Goal: Transaction & Acquisition: Purchase product/service

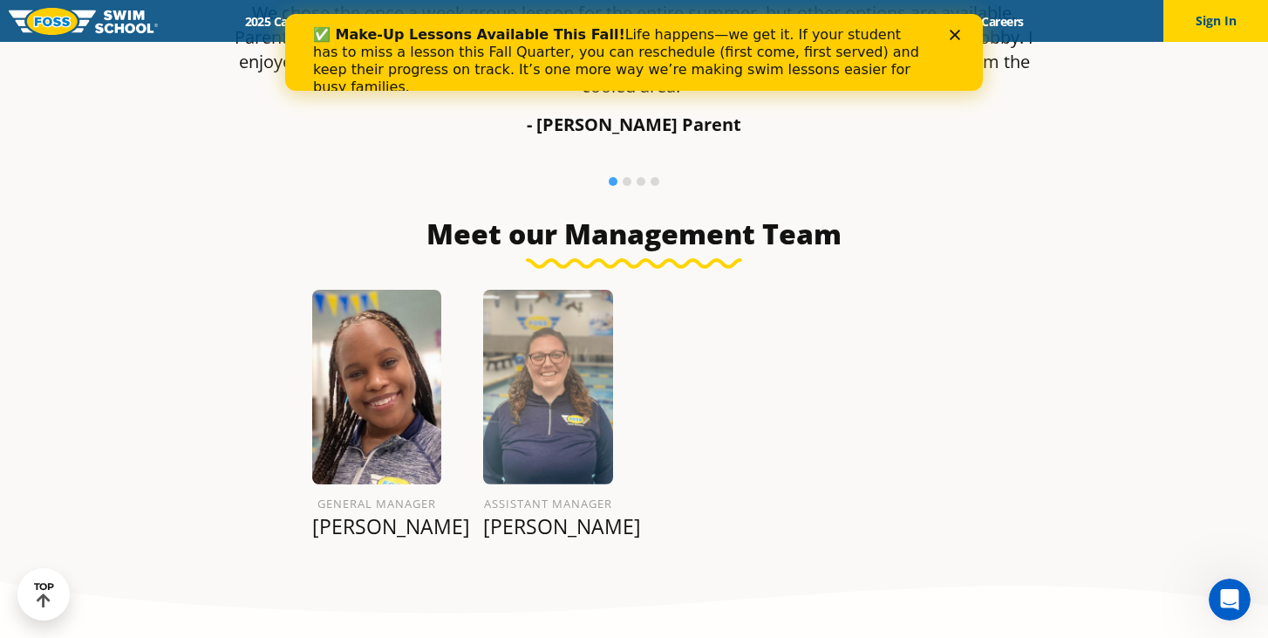
scroll to position [1945, 0]
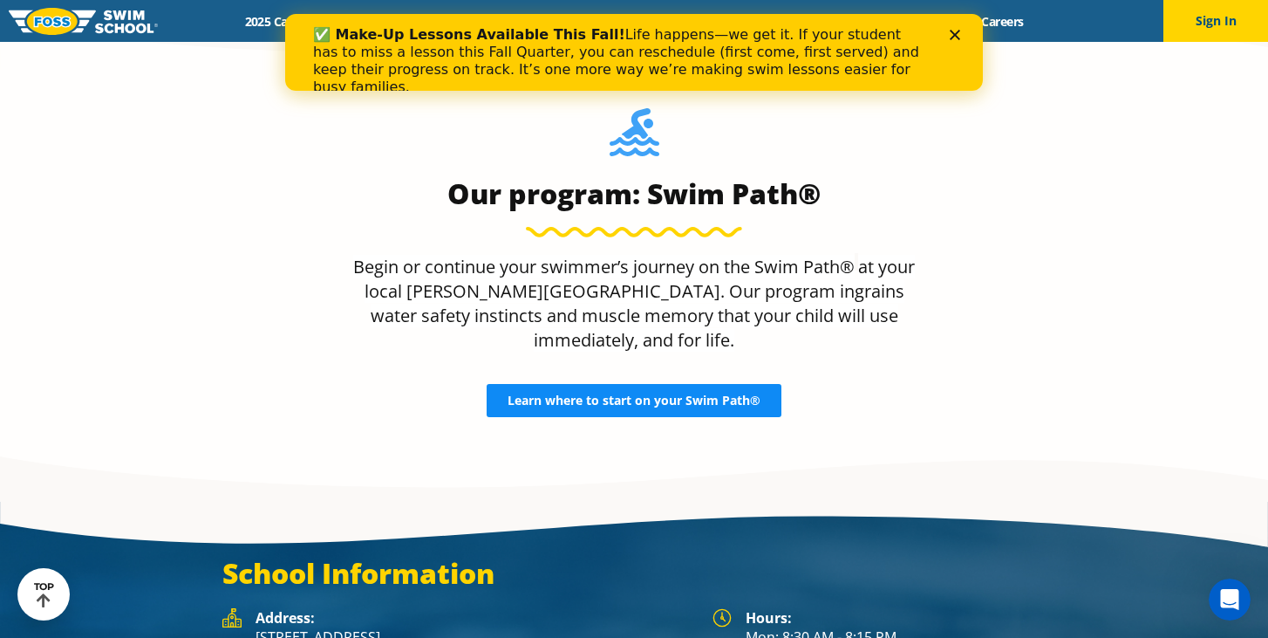
click at [650, 394] on span "Learn where to start on your Swim Path®" at bounding box center [634, 400] width 253 height 12
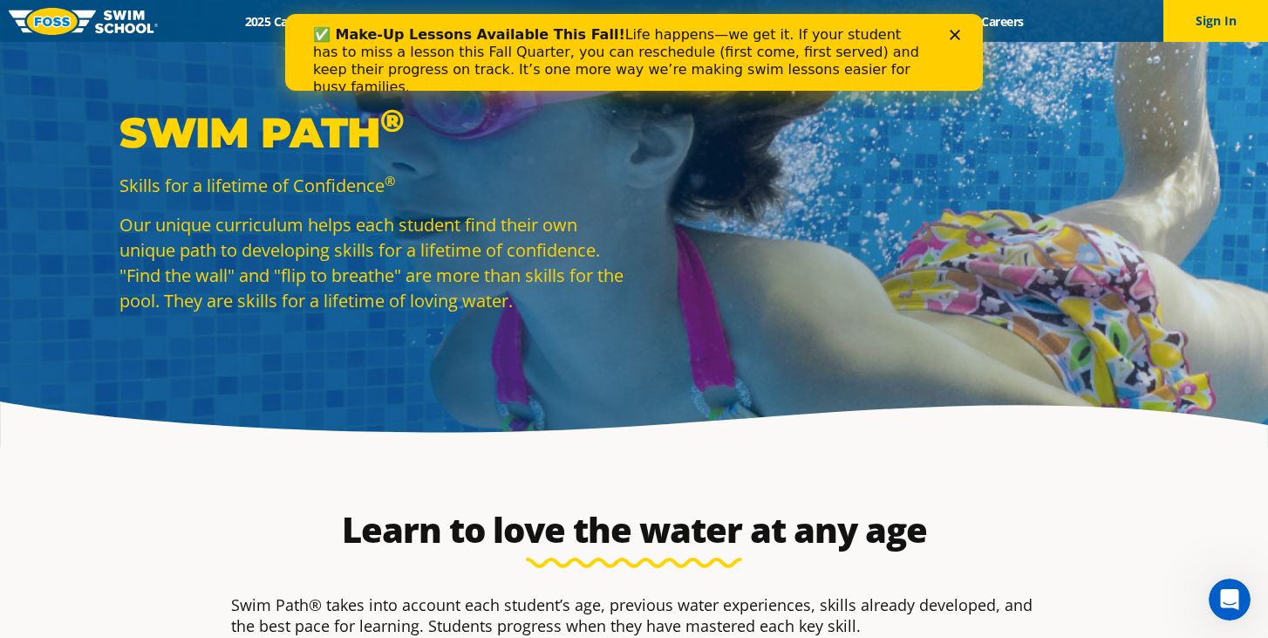
click at [958, 31] on polygon "Close" at bounding box center [955, 35] width 10 height 10
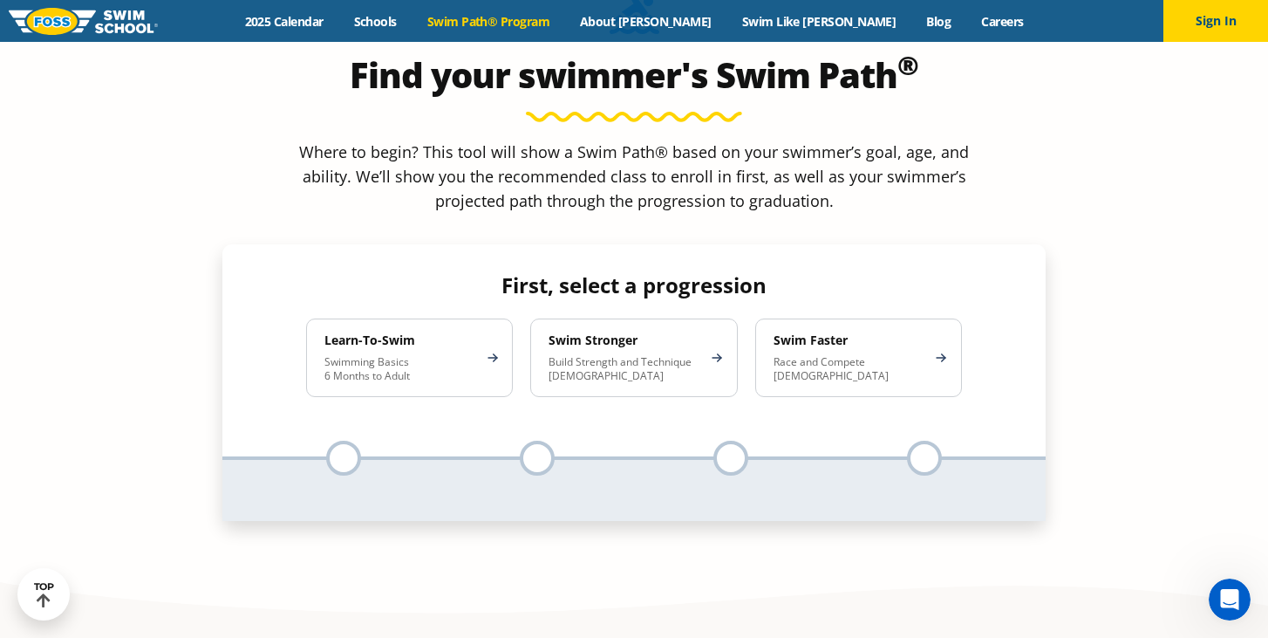
scroll to position [1638, 0]
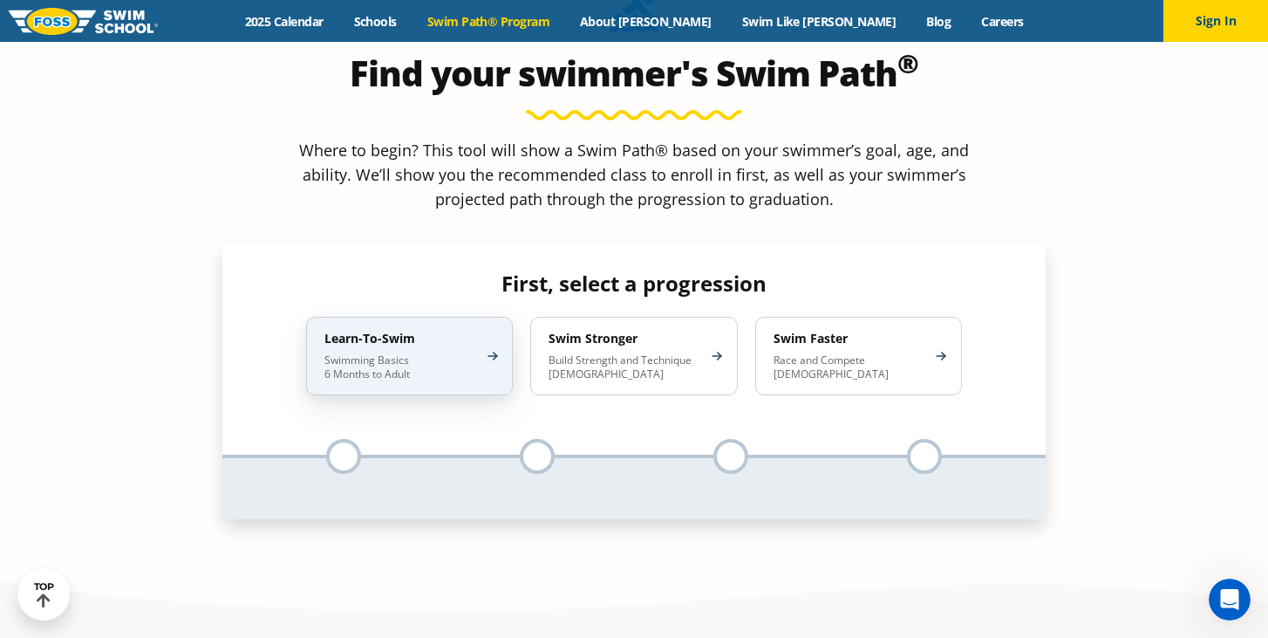
click at [480, 317] on div "Learn-To-Swim Swimming Basics 6 Months to Adult" at bounding box center [409, 356] width 207 height 79
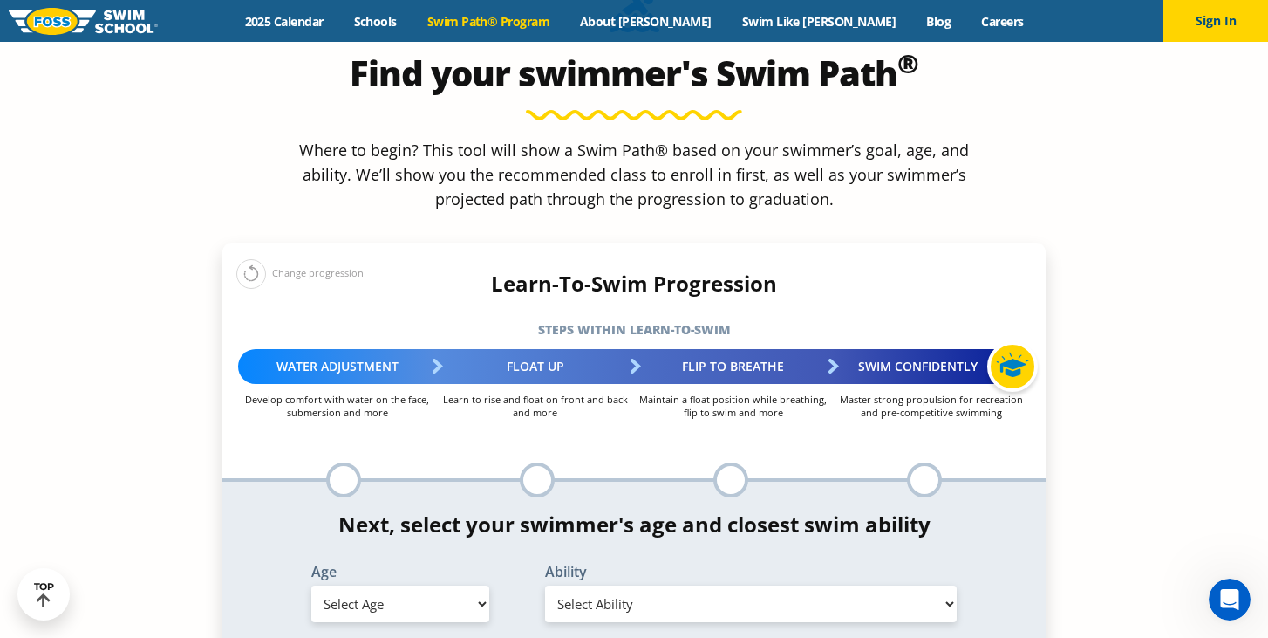
click at [434, 585] on select "Select Age 6 months - 1 year 1 year 2 years 3 years 4 years 5 years 6 years 7 y…" at bounding box center [400, 603] width 178 height 37
select select "6-months---1-year"
click at [311, 585] on select "Select Age 6 months - 1 year 1 year 2 years 3 years 4 years 5 years 6 years 7 y…" at bounding box center [400, 603] width 178 height 37
click at [603, 585] on select "Select Ability First in-water experience Comfortable with water poured over the…" at bounding box center [751, 603] width 412 height 37
select select "6-months---1-year-comfortable-with-water-poured-over-their-head-but-not-eyes-or…"
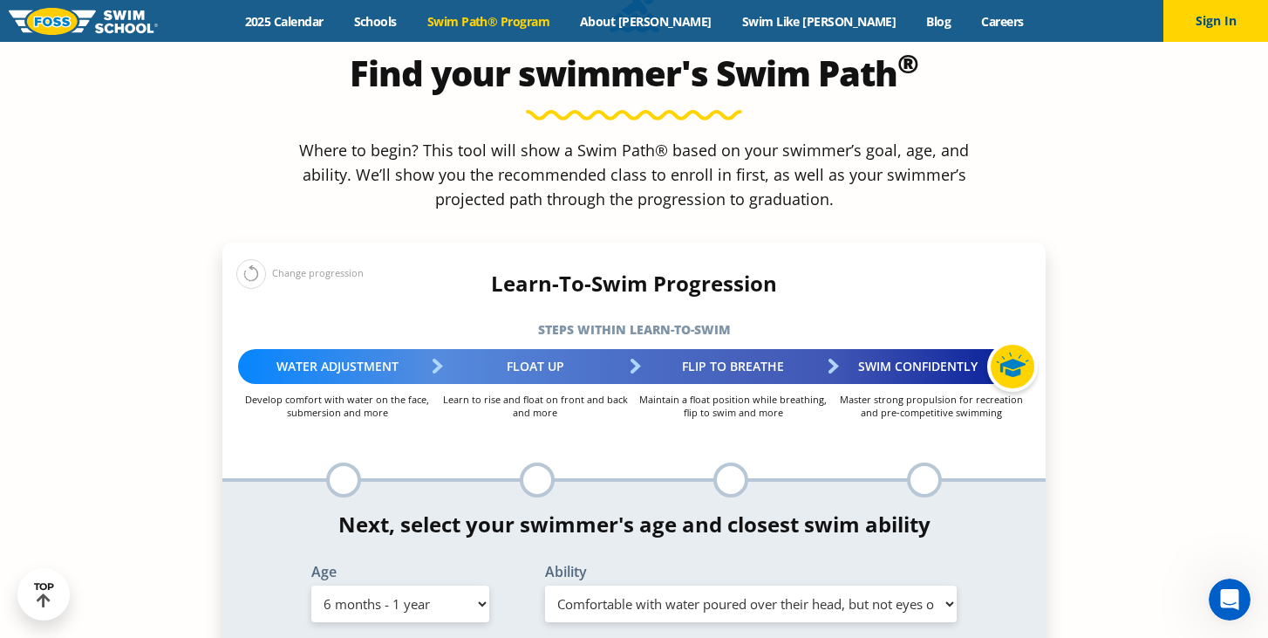
click at [545, 585] on select "Select Ability First in-water experience Comfortable with water poured over the…" at bounding box center [751, 603] width 412 height 37
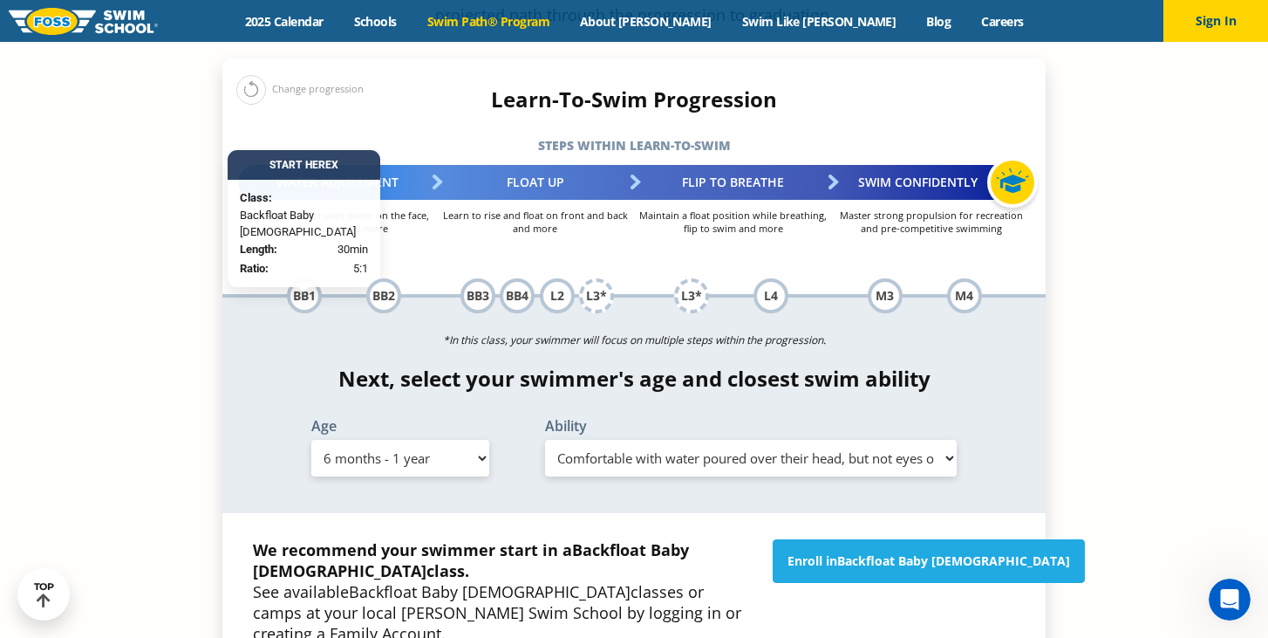
scroll to position [1824, 0]
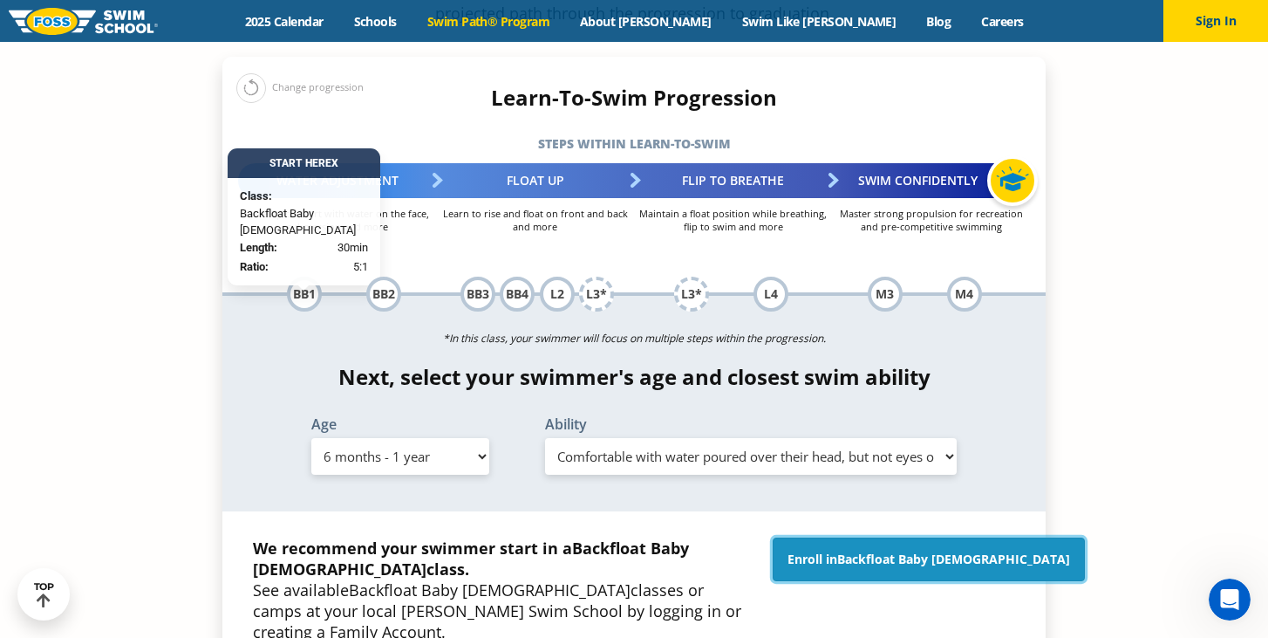
click at [881, 537] on link "Enroll in Backfloat Baby 1" at bounding box center [929, 559] width 312 height 44
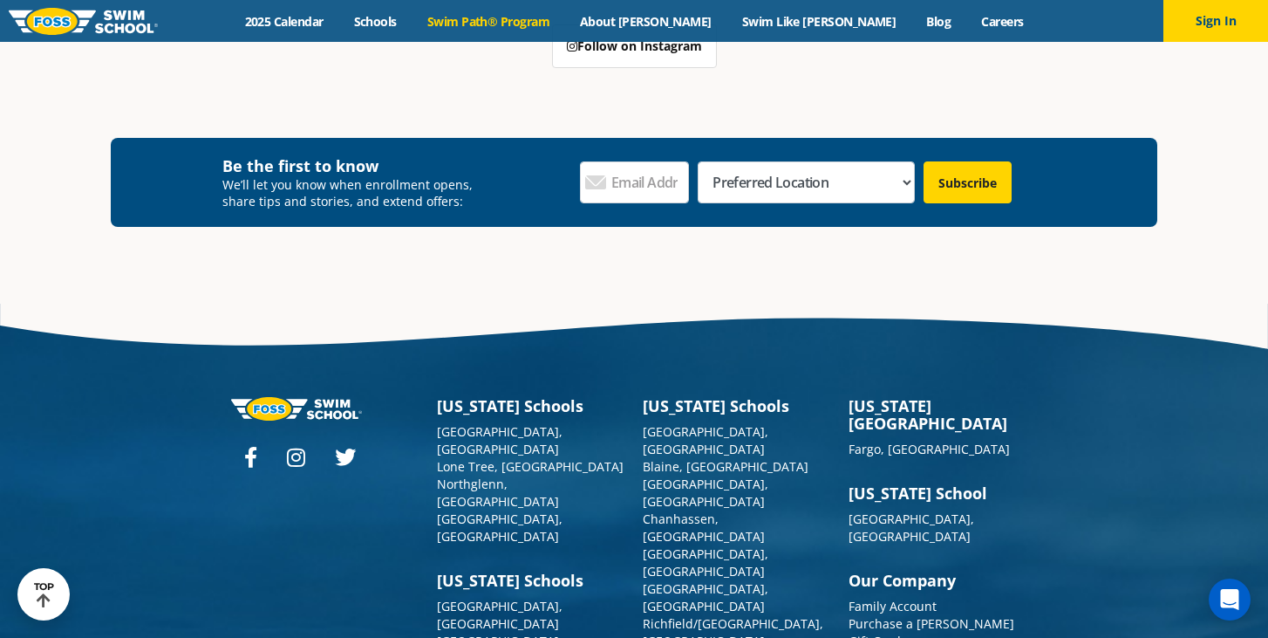
scroll to position [5144, 0]
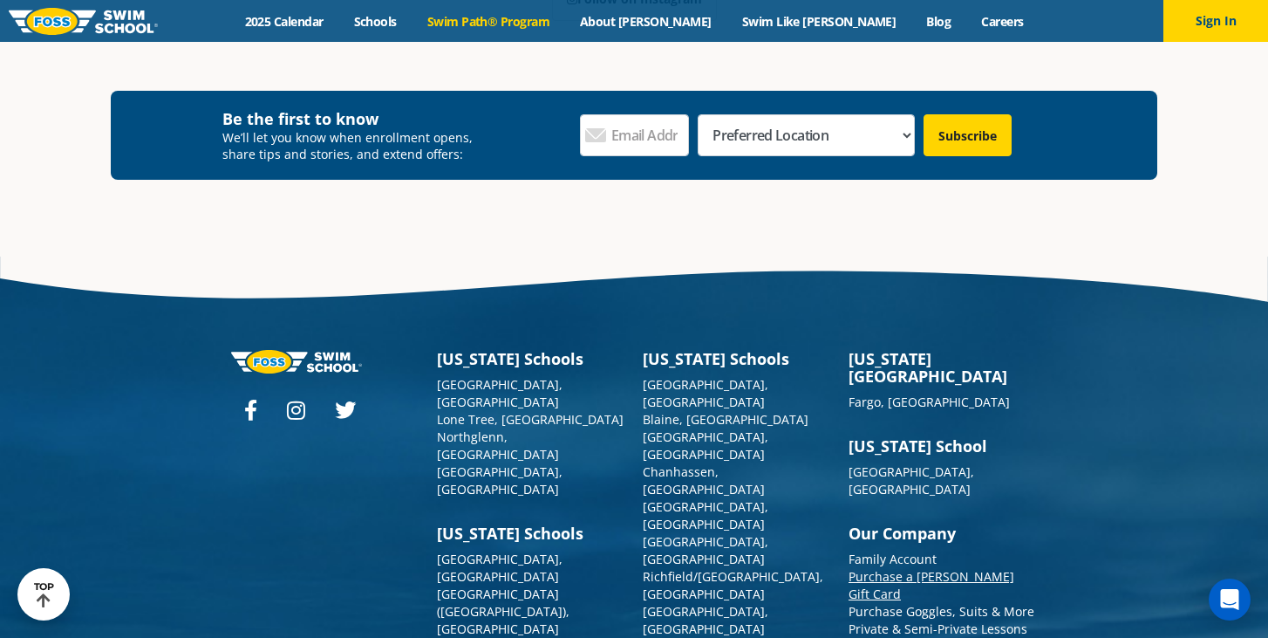
click at [879, 568] on link "Purchase a [PERSON_NAME] Gift Card" at bounding box center [932, 585] width 166 height 34
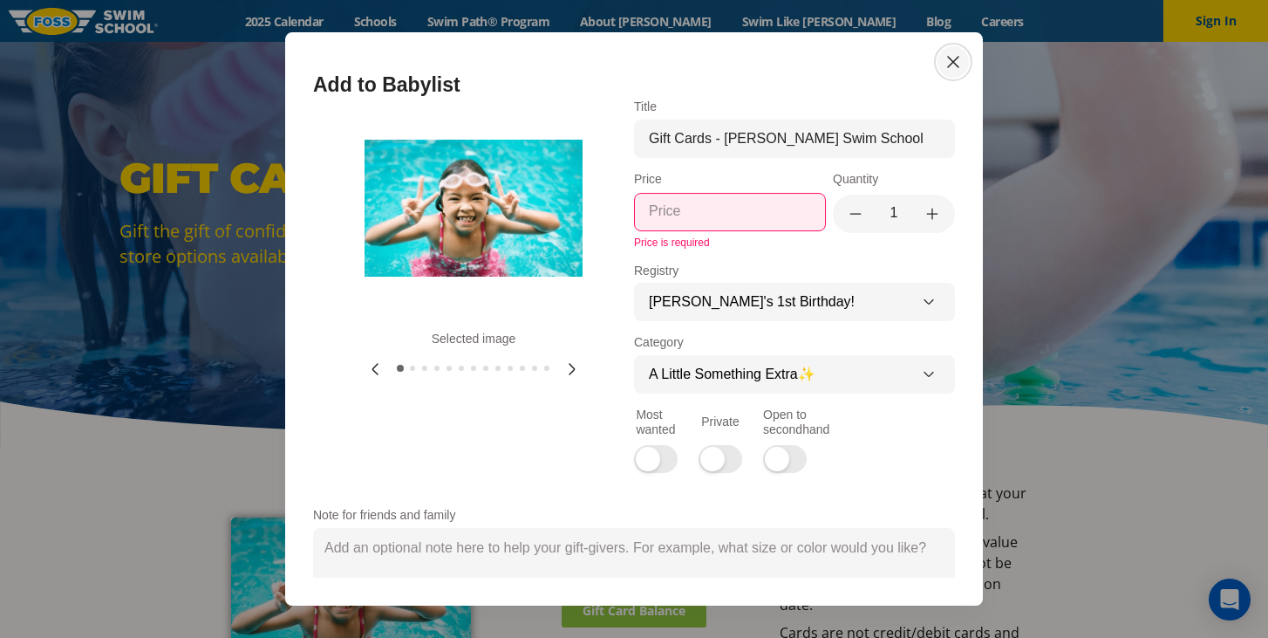
click at [953, 58] on icon "Close Icon" at bounding box center [953, 61] width 21 height 21
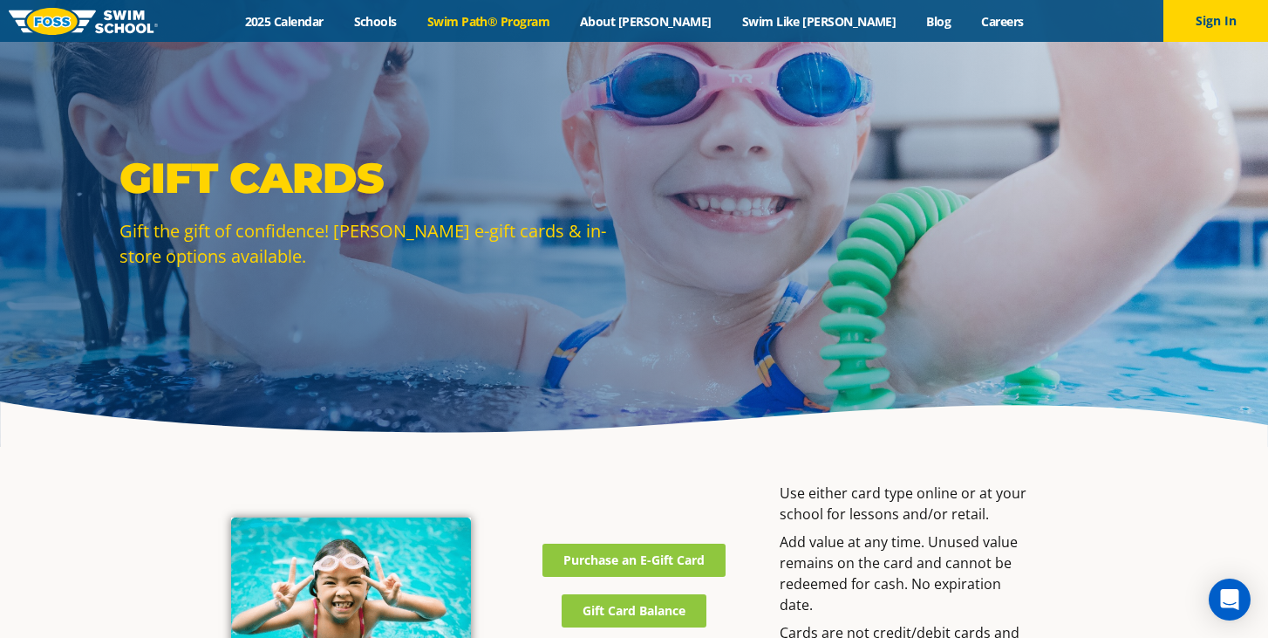
click at [564, 24] on link "Swim Path® Program" at bounding box center [488, 21] width 153 height 17
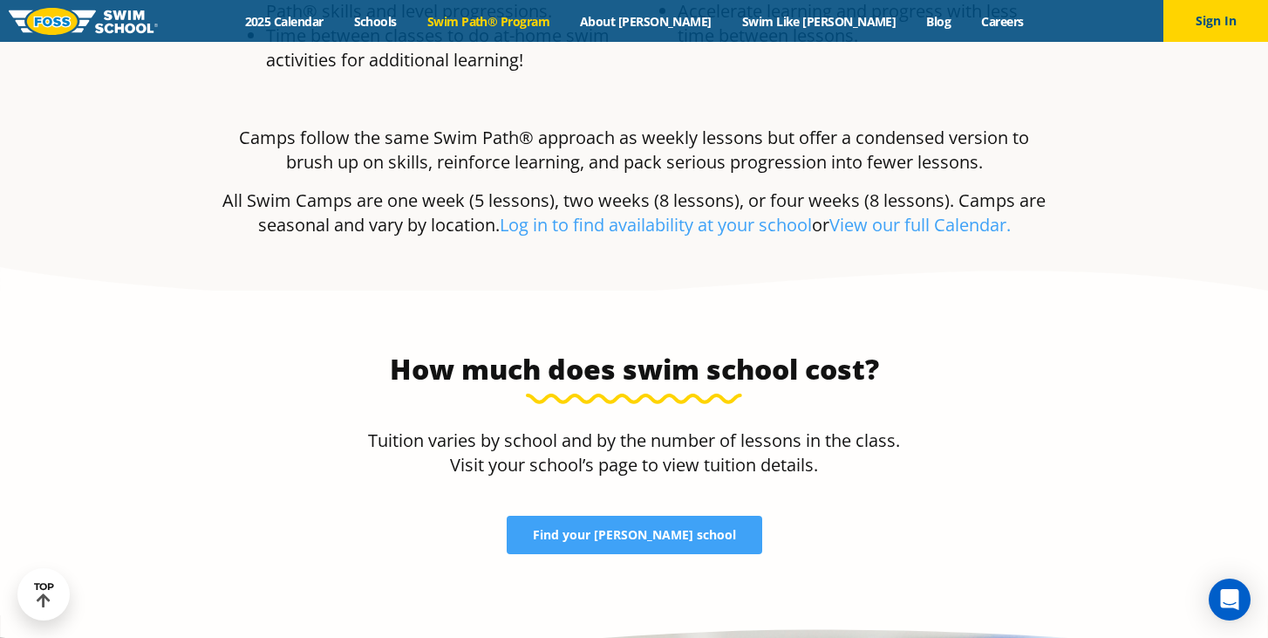
scroll to position [3456, 0]
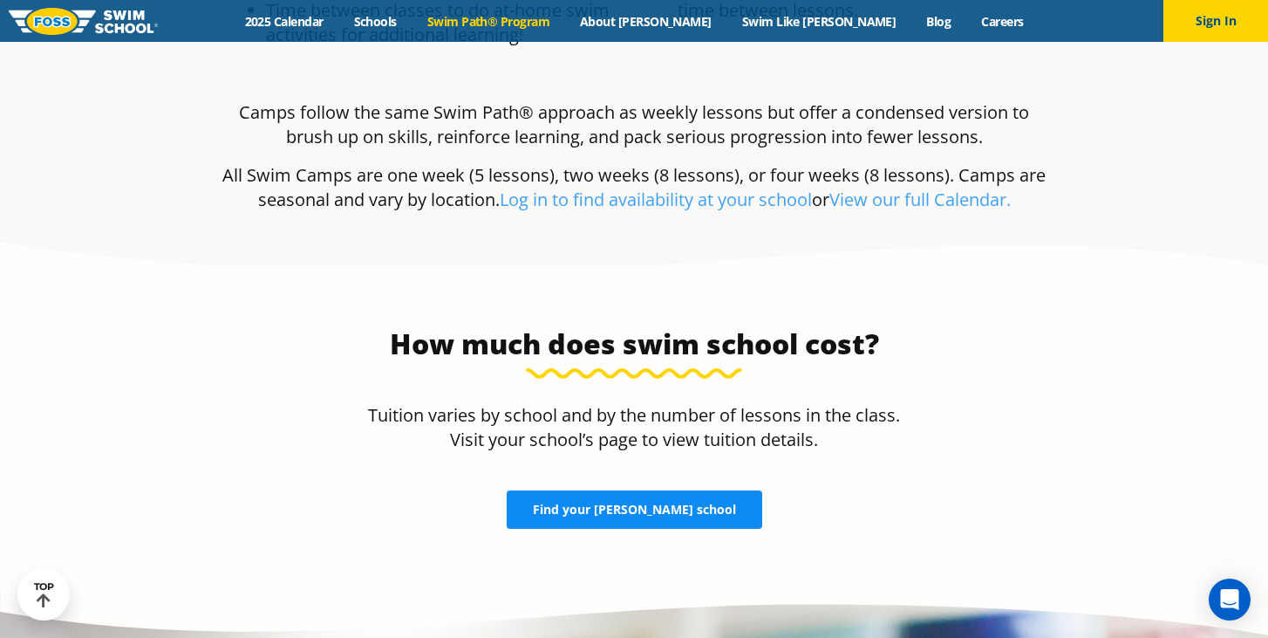
click at [605, 503] on span "Find your [PERSON_NAME] school" at bounding box center [634, 509] width 203 height 12
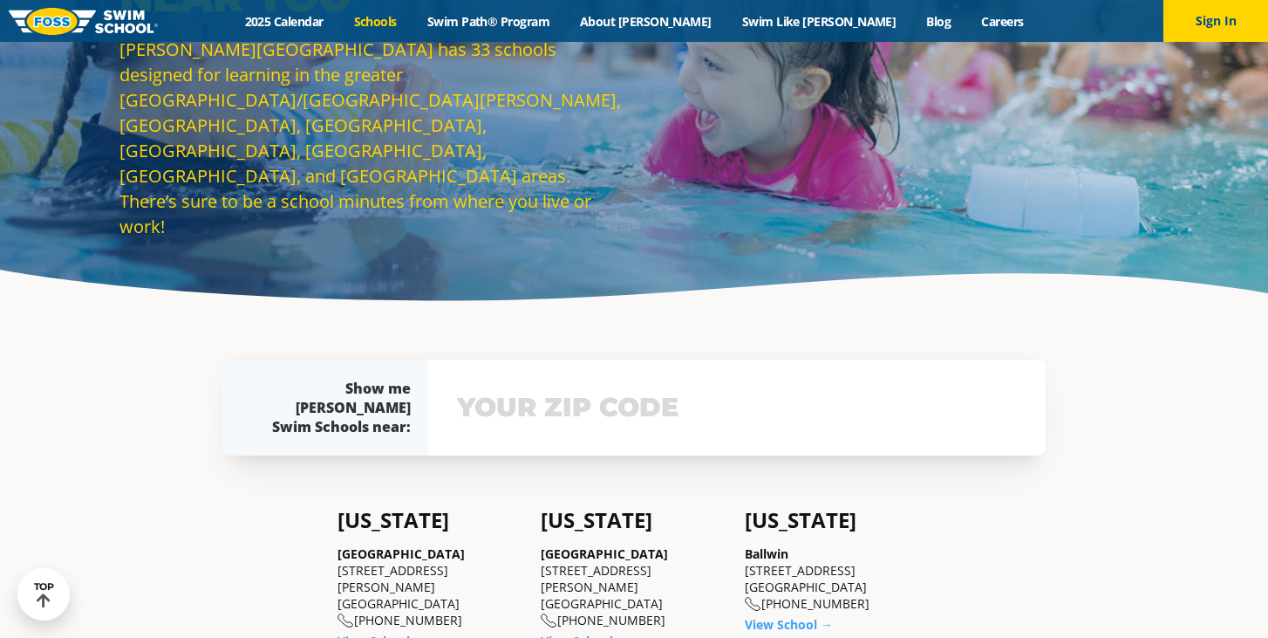
click at [584, 408] on input "text" at bounding box center [737, 407] width 569 height 51
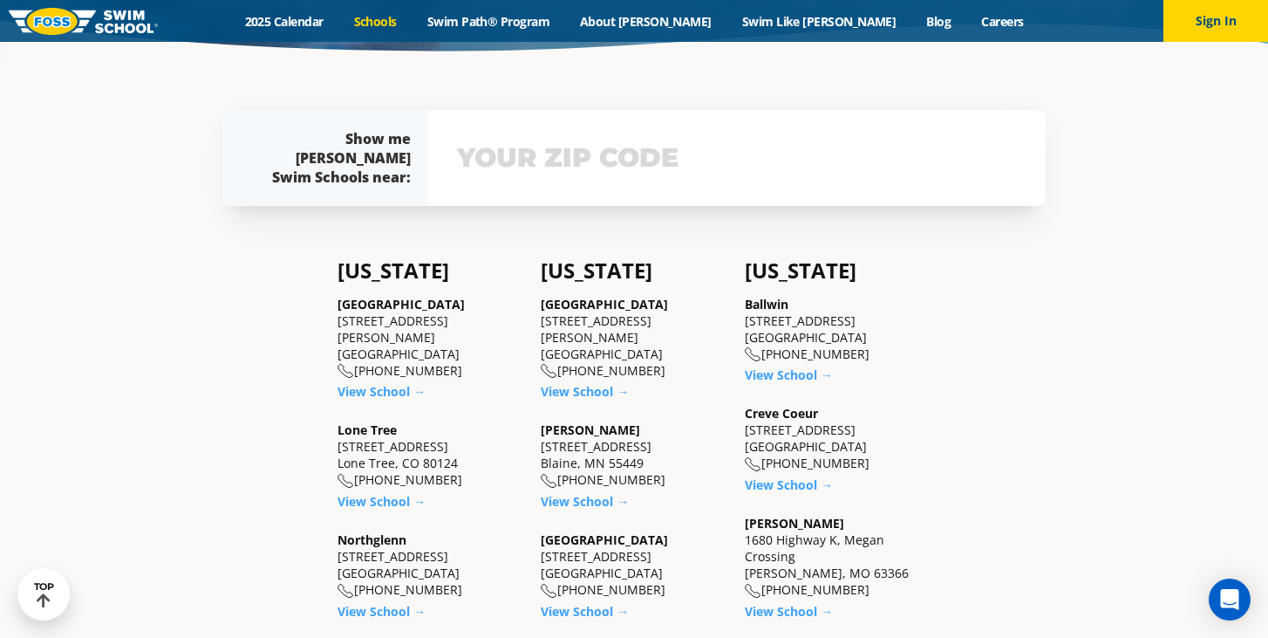
scroll to position [403, 0]
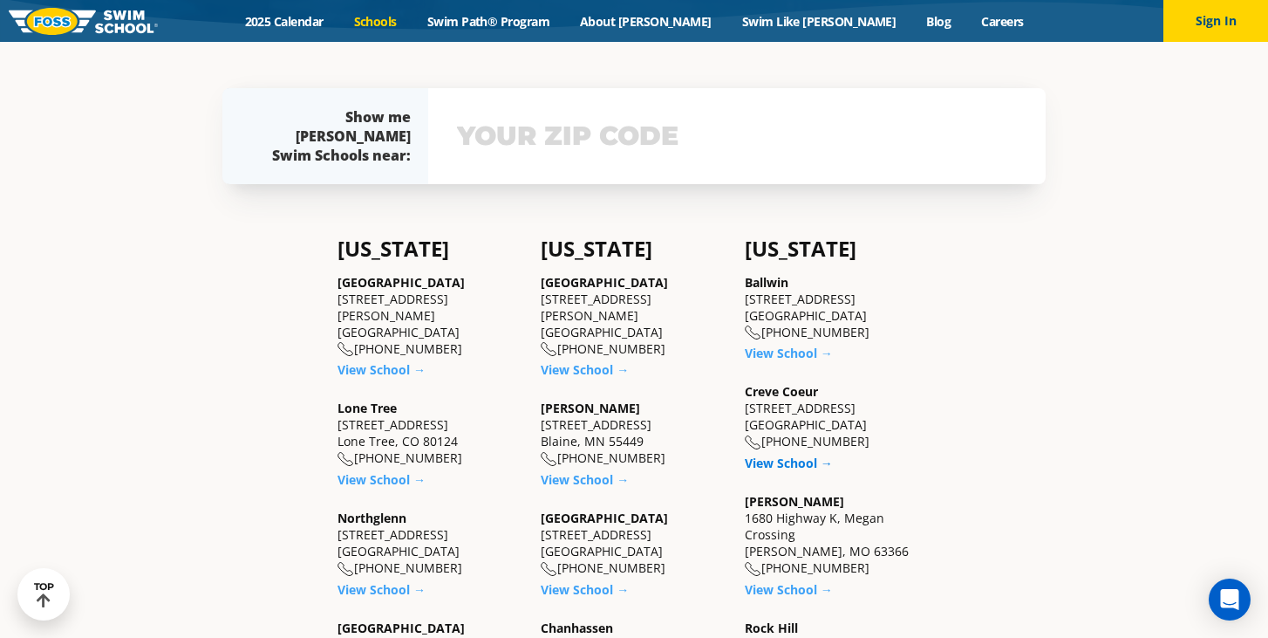
click at [800, 465] on link "View School →" at bounding box center [789, 463] width 88 height 17
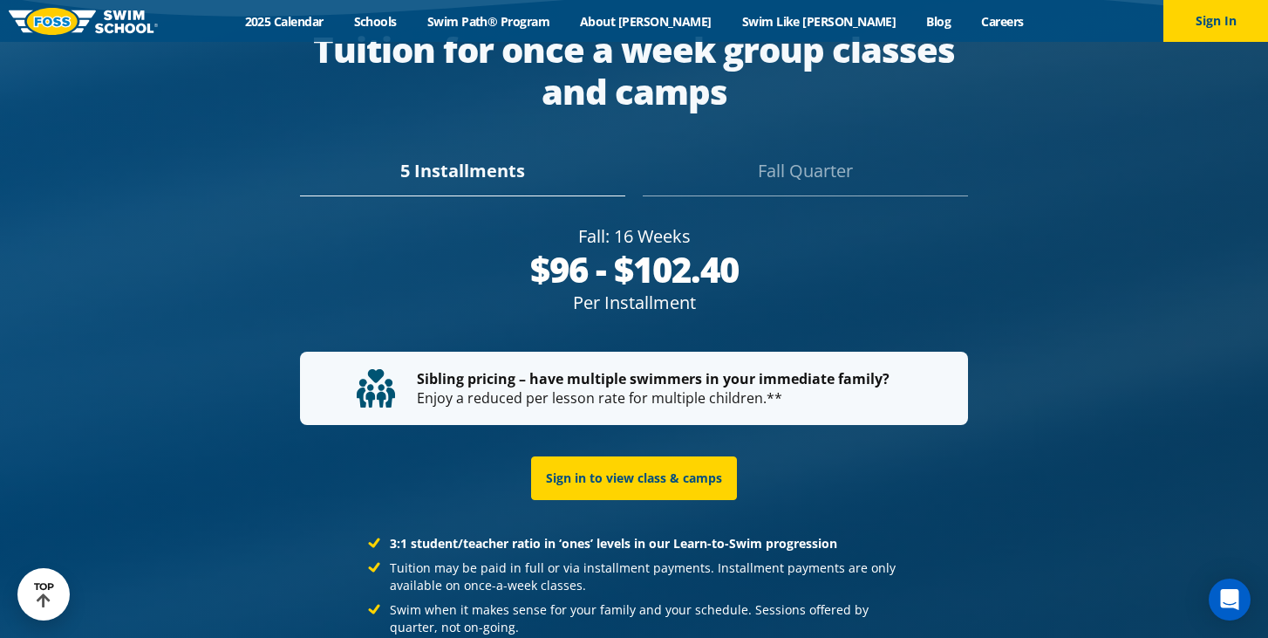
scroll to position [3146, 0]
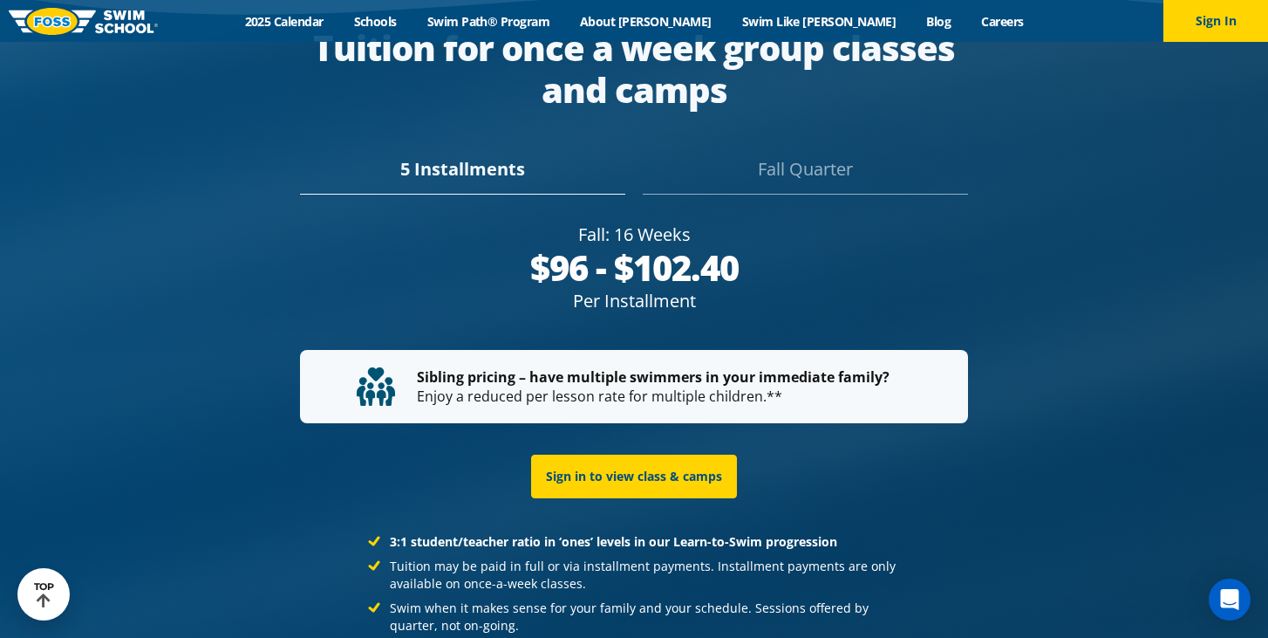
click at [803, 156] on div "Fall Quarter" at bounding box center [805, 175] width 325 height 38
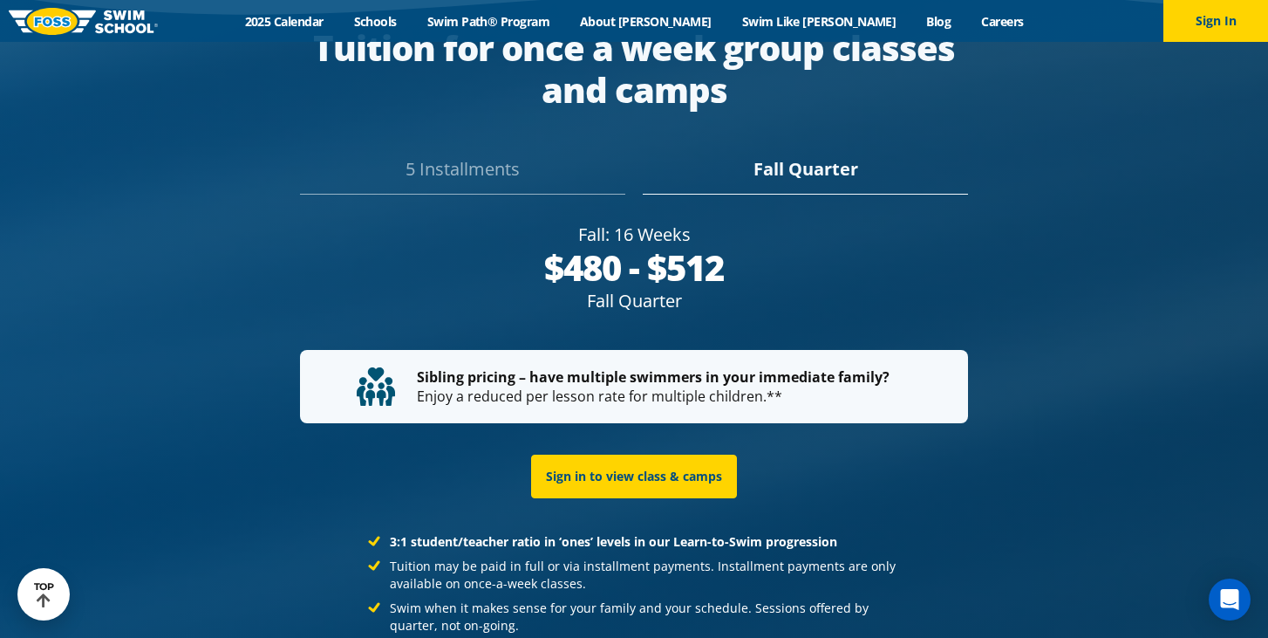
click at [466, 156] on div "5 Installments" at bounding box center [462, 175] width 325 height 38
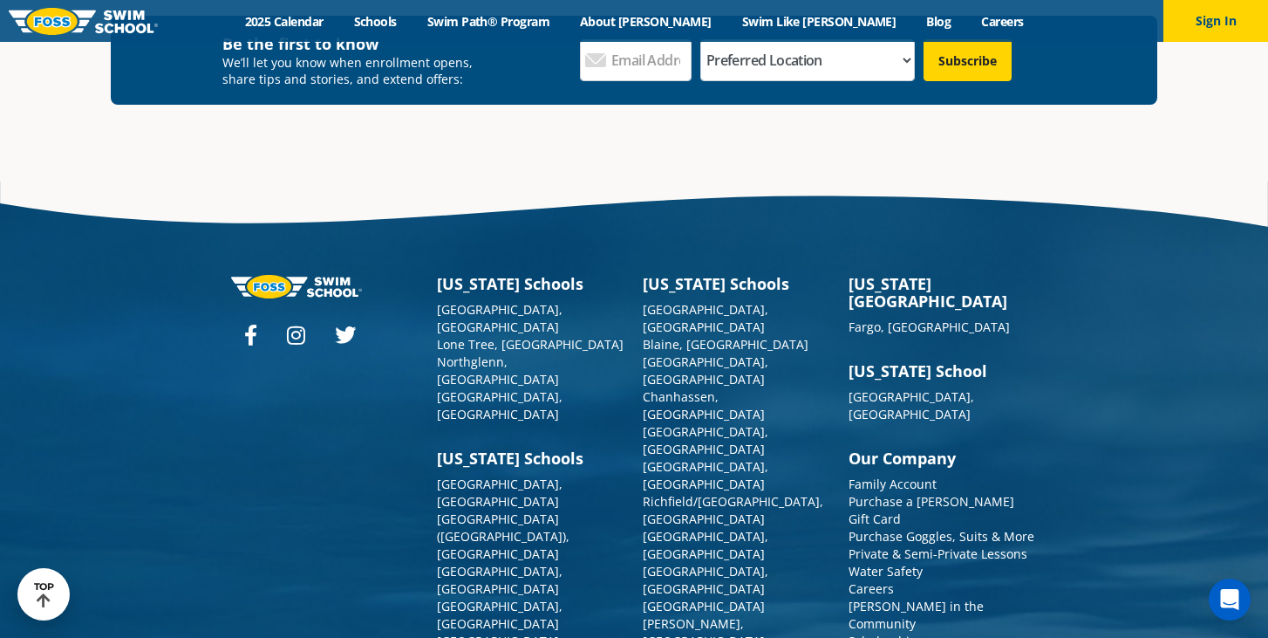
scroll to position [6247, 0]
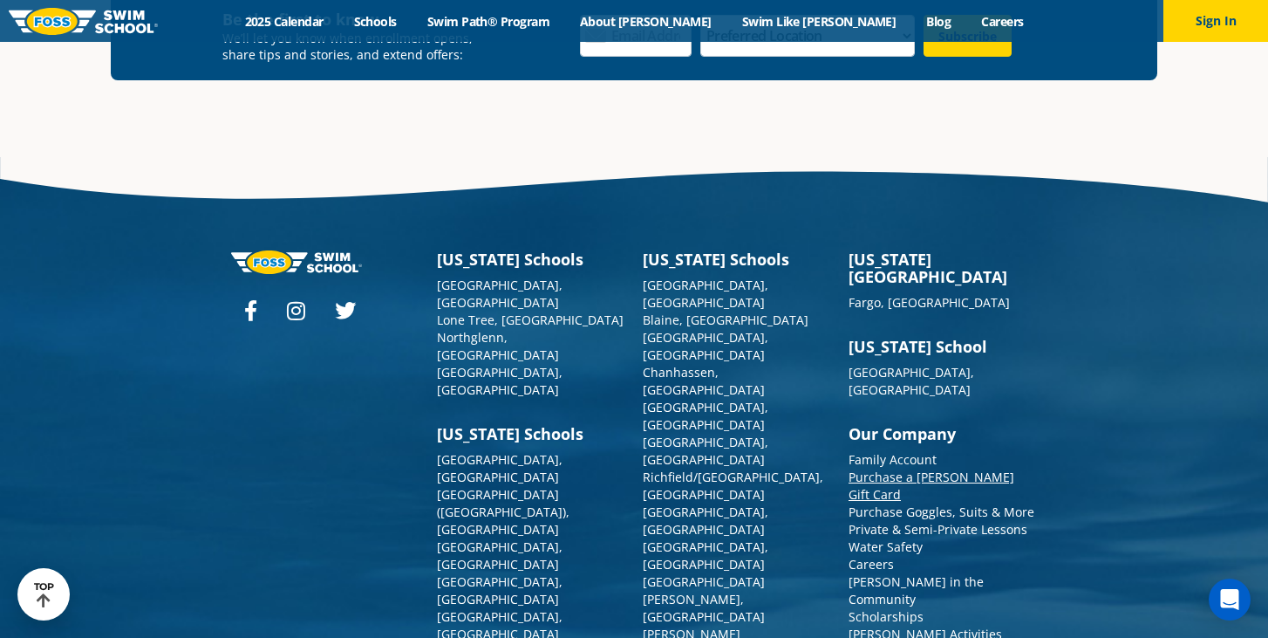
click at [888, 468] on link "Purchase a [PERSON_NAME] Gift Card" at bounding box center [932, 485] width 166 height 34
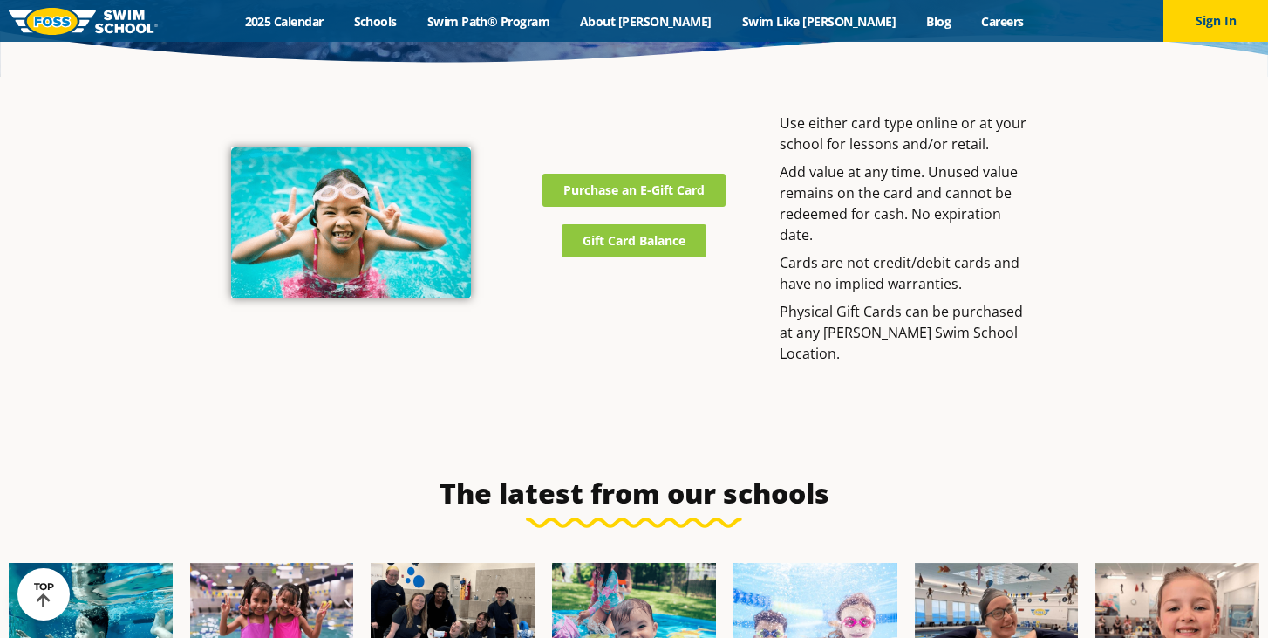
scroll to position [380, 0]
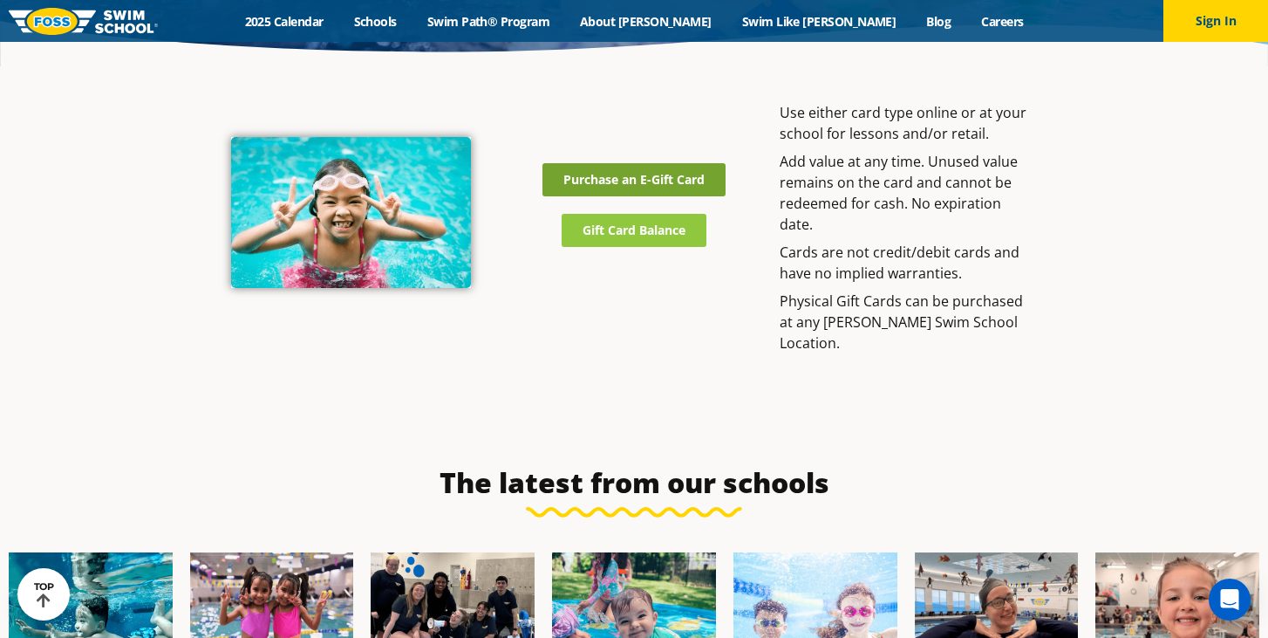
click at [698, 174] on span "Purchase an E-Gift Card" at bounding box center [634, 180] width 141 height 12
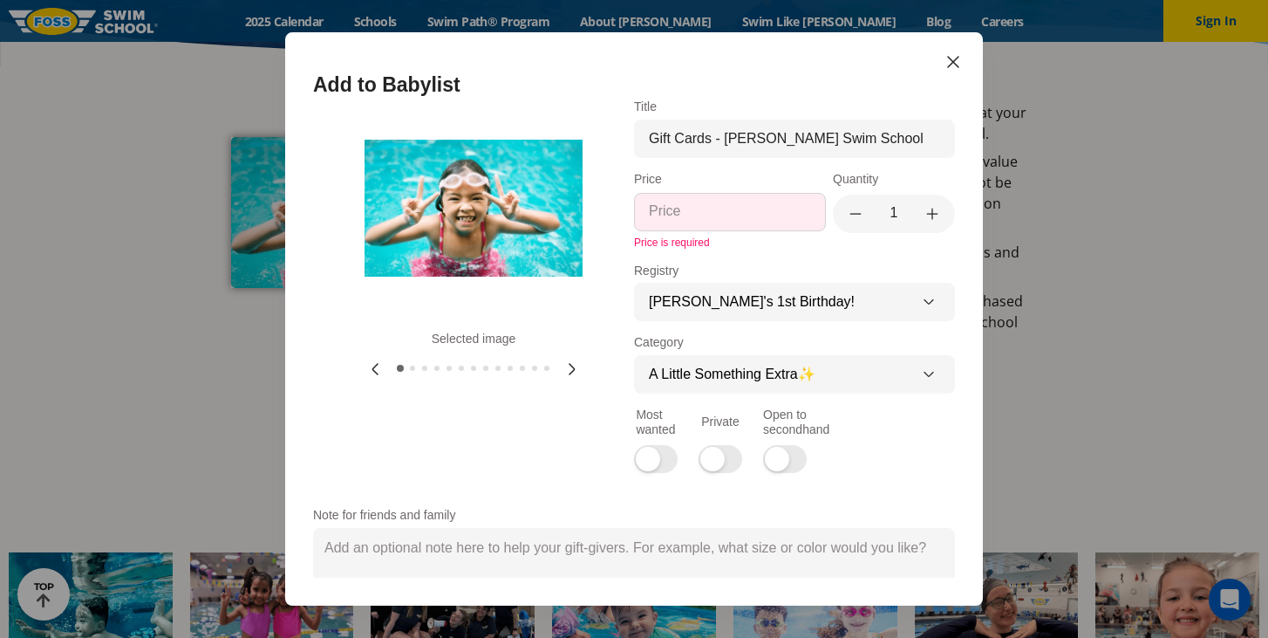
click at [782, 211] on input "Price" at bounding box center [730, 211] width 162 height 18
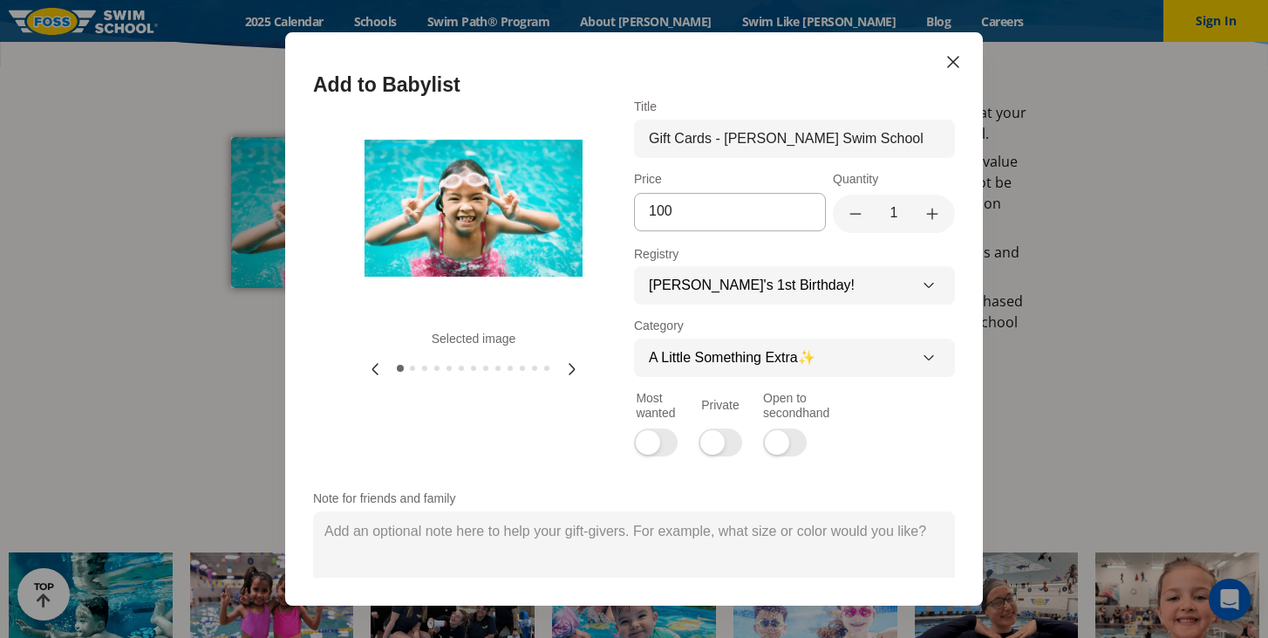
type input "100"
click at [567, 366] on icon at bounding box center [572, 369] width 21 height 21
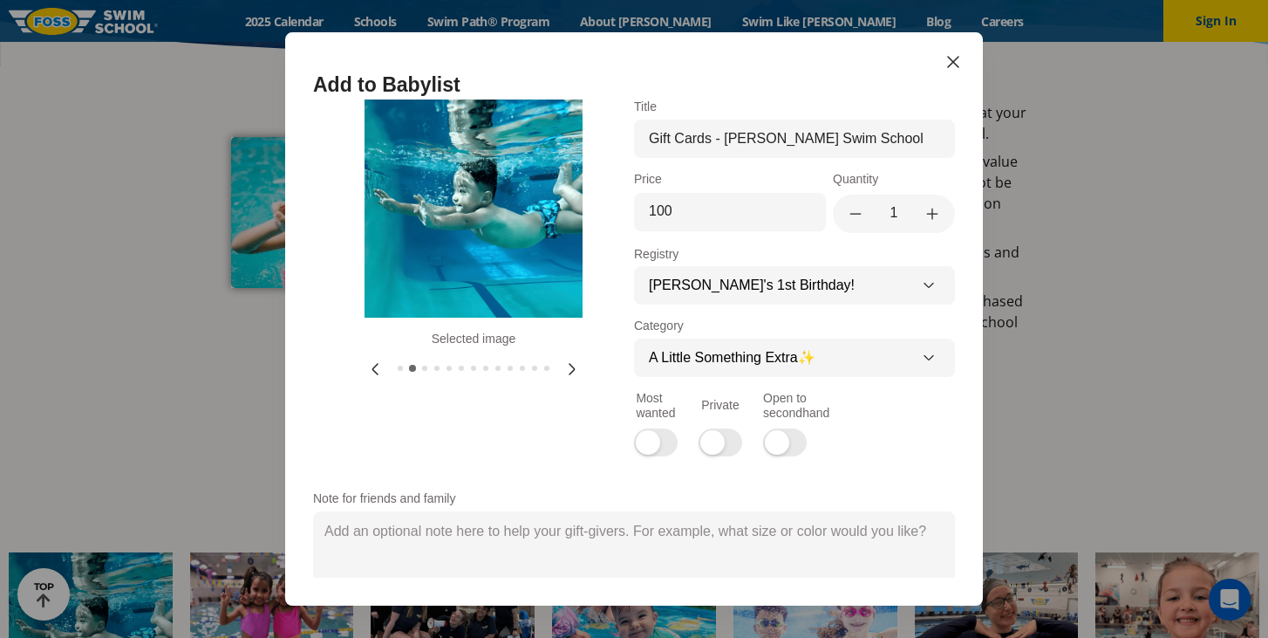
click at [567, 366] on icon at bounding box center [572, 369] width 21 height 21
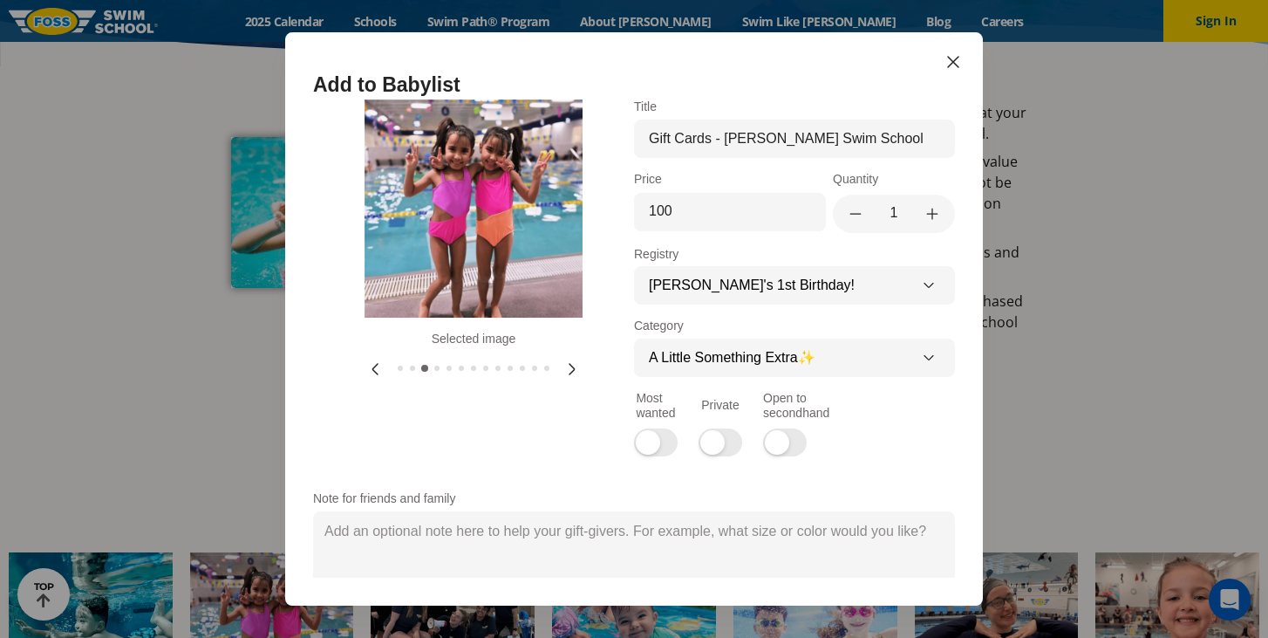
click at [567, 366] on icon at bounding box center [572, 369] width 21 height 21
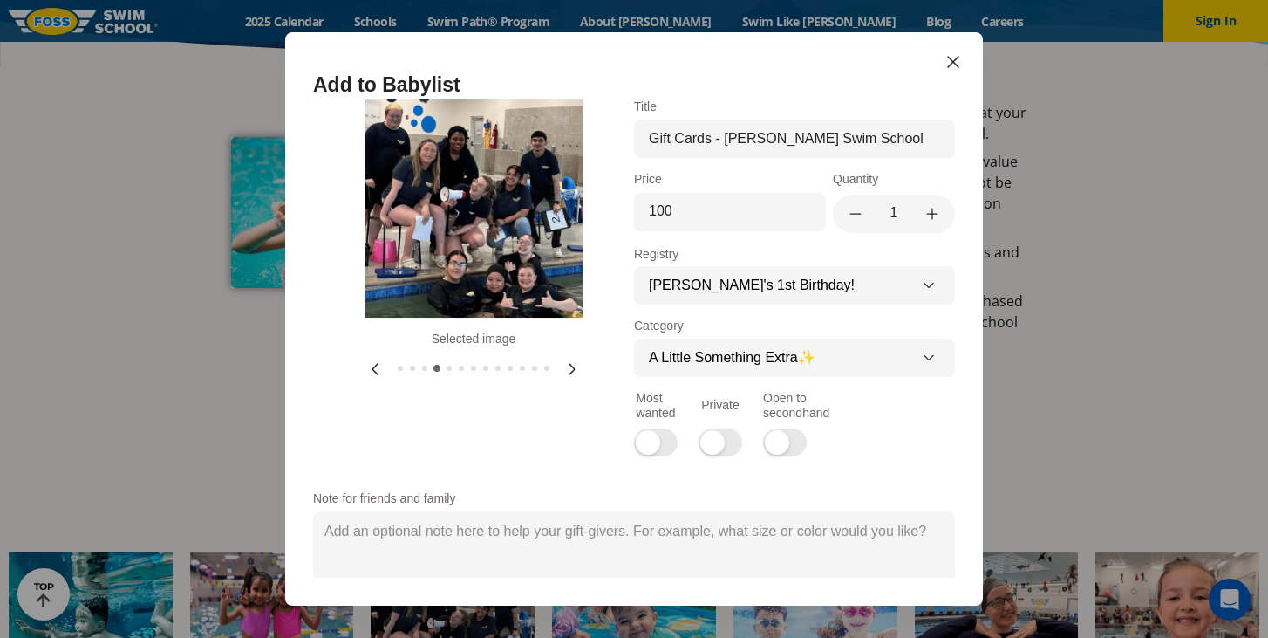
click at [567, 366] on icon at bounding box center [572, 369] width 21 height 21
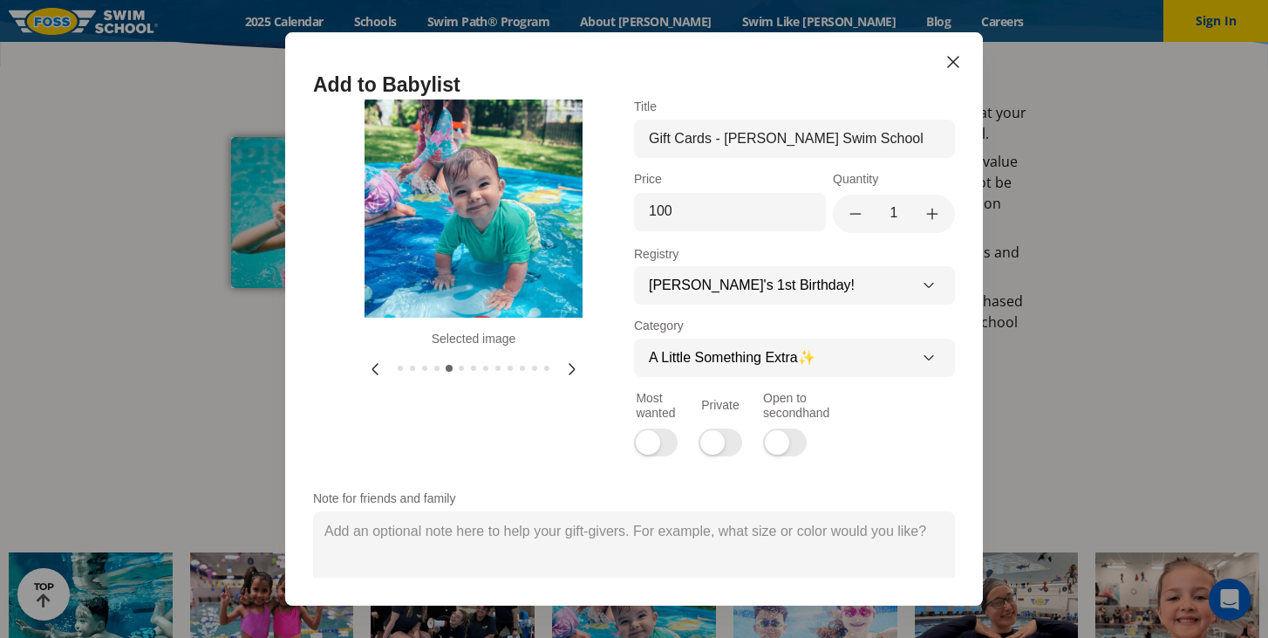
click at [567, 366] on icon at bounding box center [572, 369] width 21 height 21
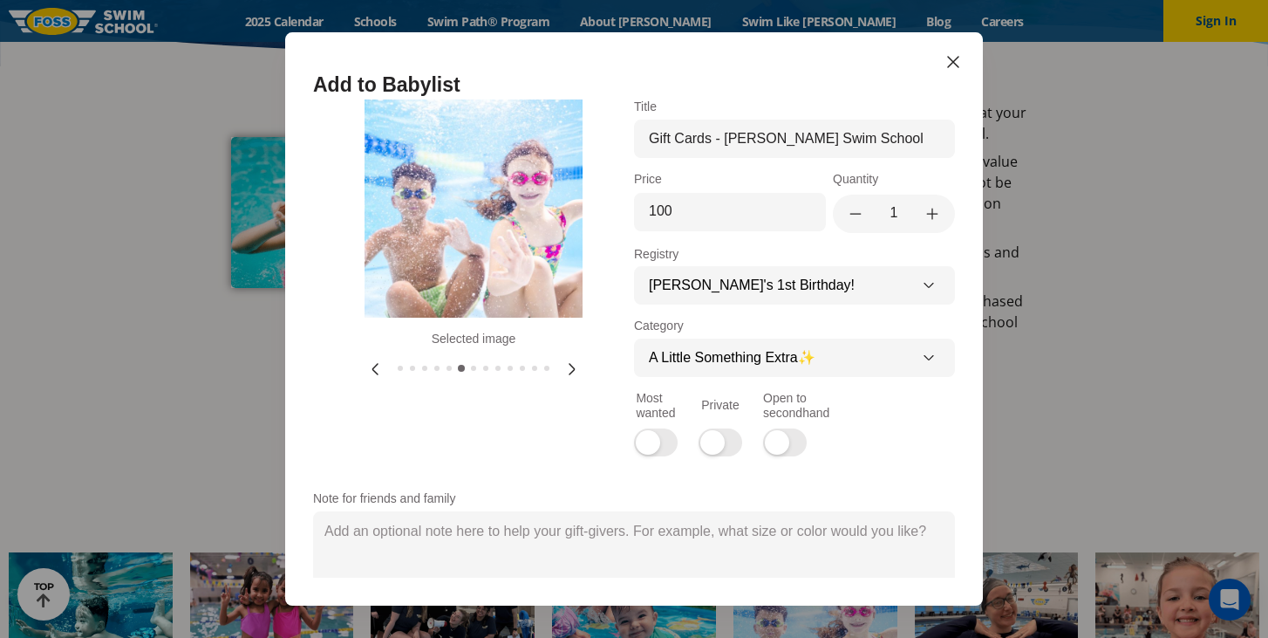
click at [567, 366] on icon at bounding box center [572, 369] width 21 height 21
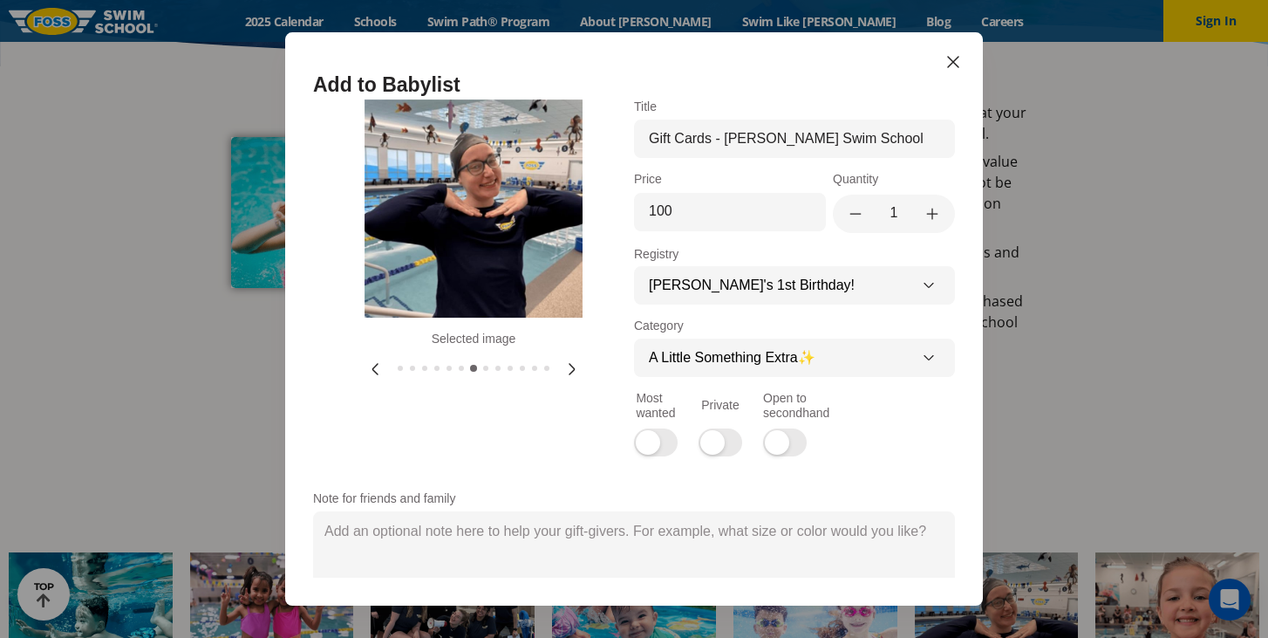
click at [567, 366] on icon at bounding box center [572, 369] width 21 height 21
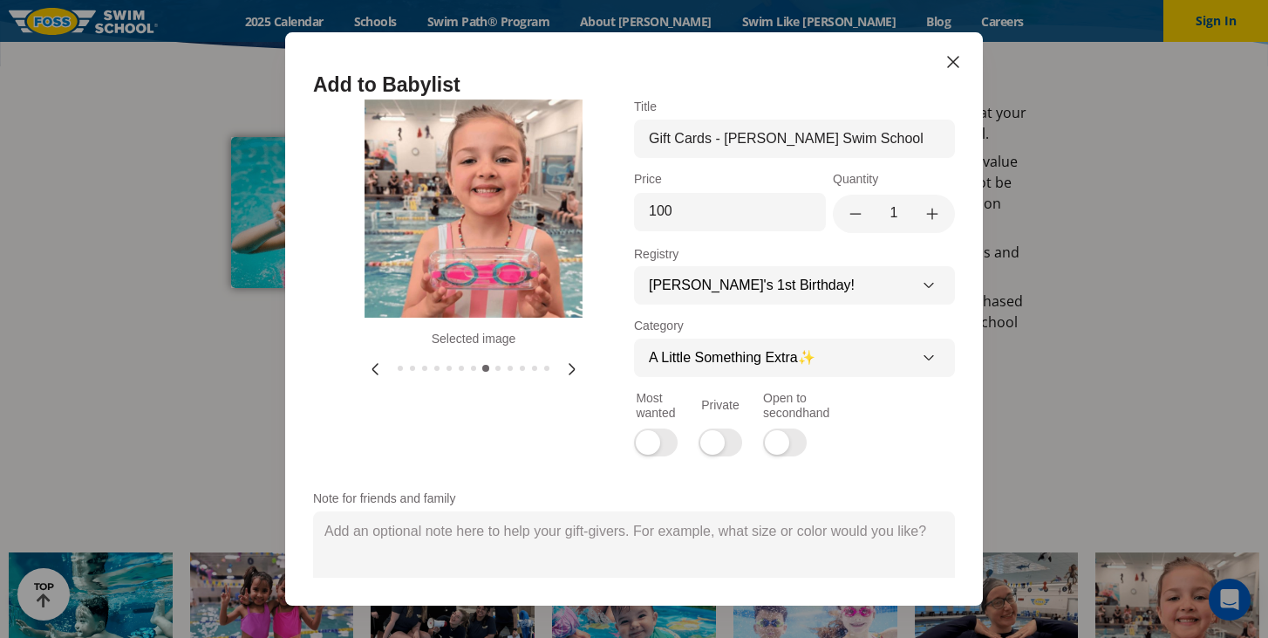
click at [567, 366] on icon at bounding box center [572, 369] width 21 height 21
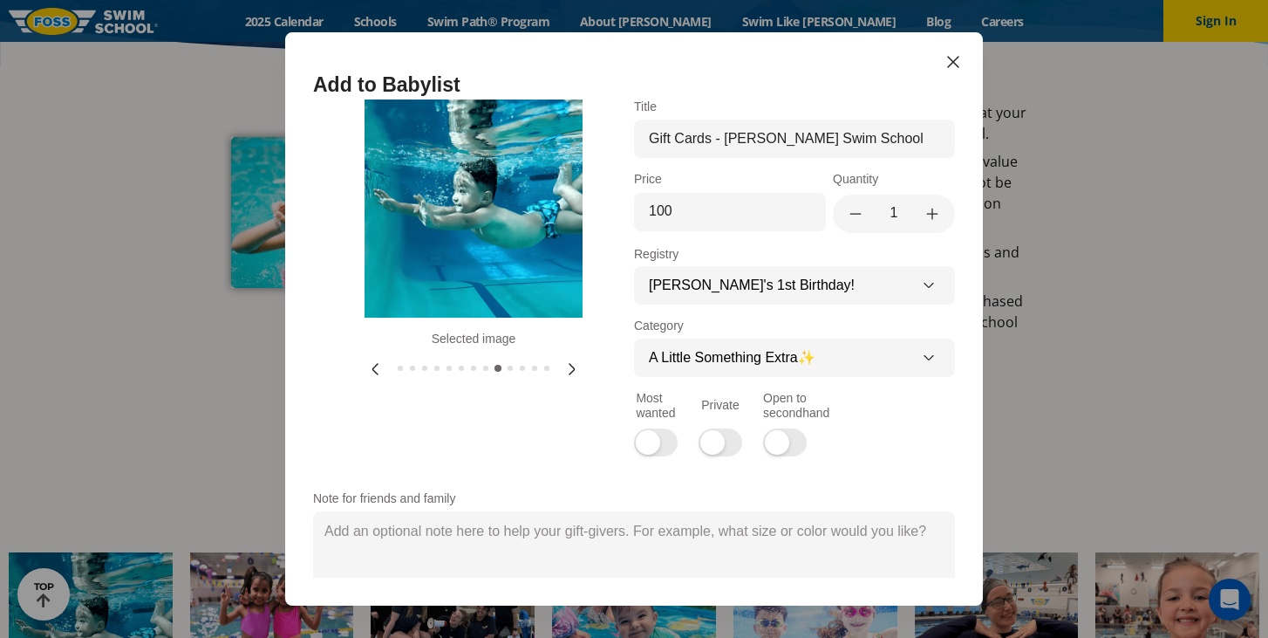
click at [567, 366] on icon at bounding box center [572, 369] width 21 height 21
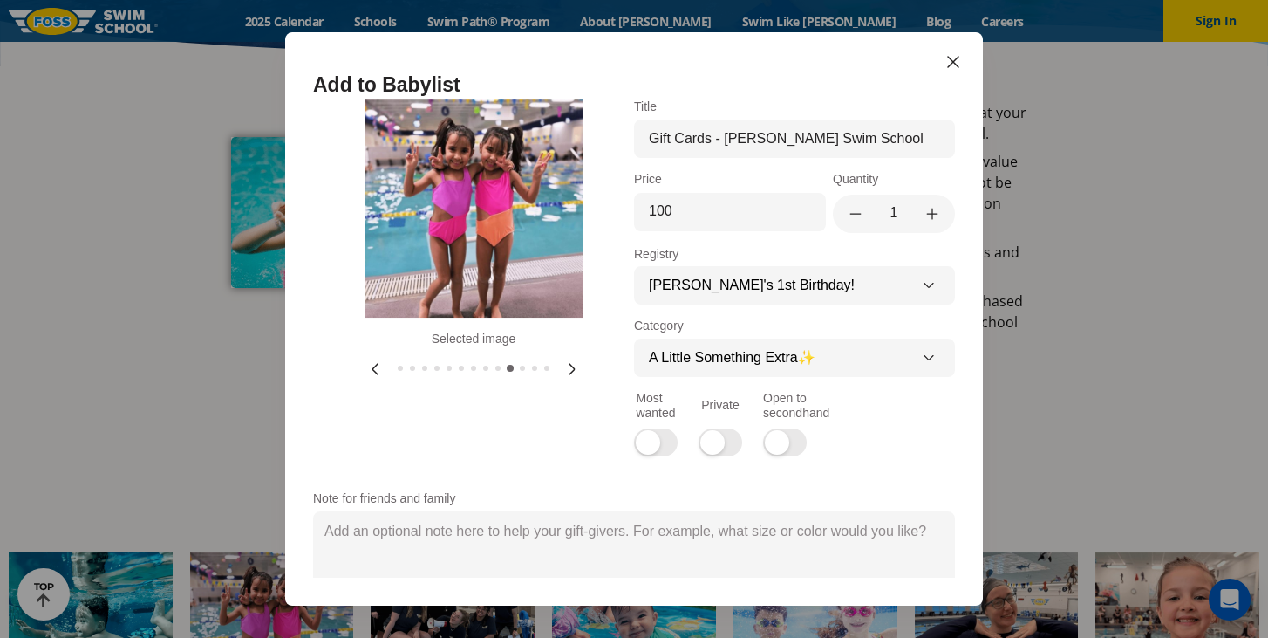
click at [567, 366] on icon at bounding box center [572, 369] width 21 height 21
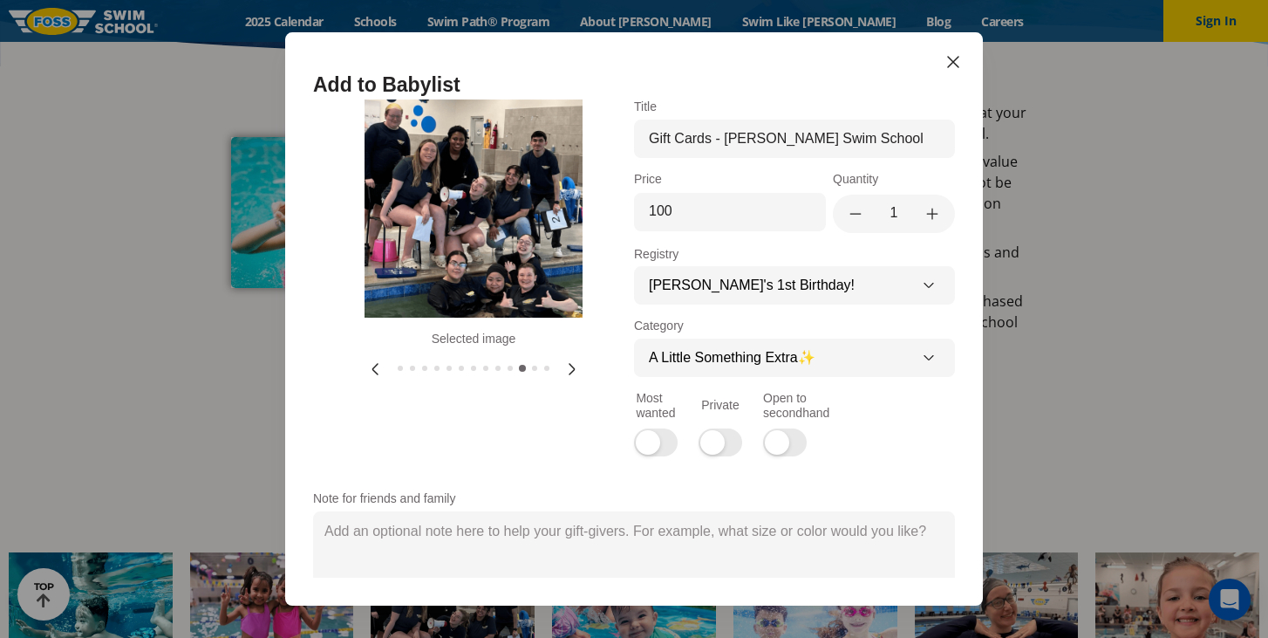
click at [567, 366] on icon at bounding box center [572, 369] width 21 height 21
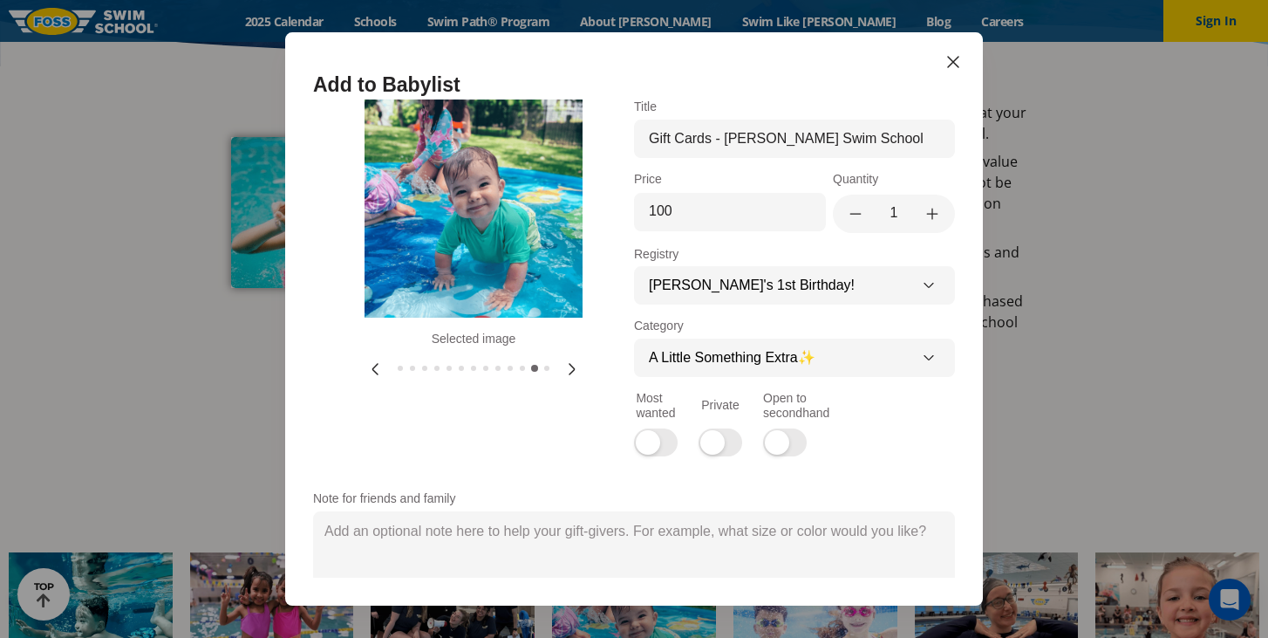
click at [567, 366] on icon at bounding box center [572, 369] width 21 height 21
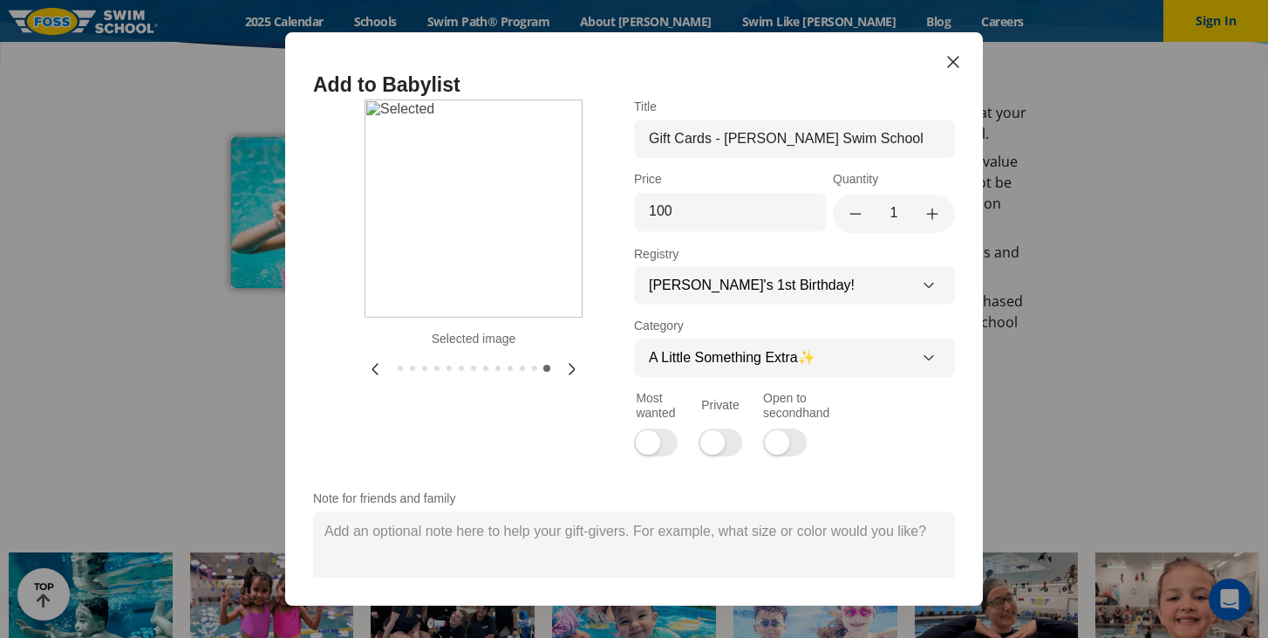
click at [567, 366] on icon at bounding box center [572, 369] width 21 height 21
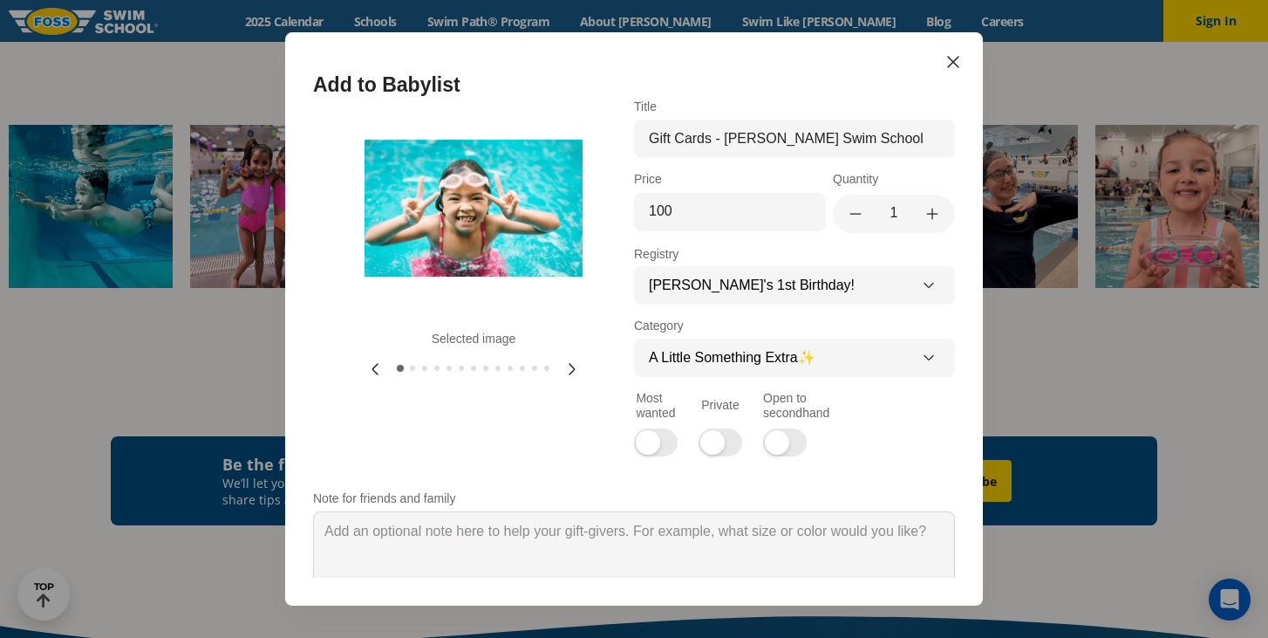
scroll to position [73, 0]
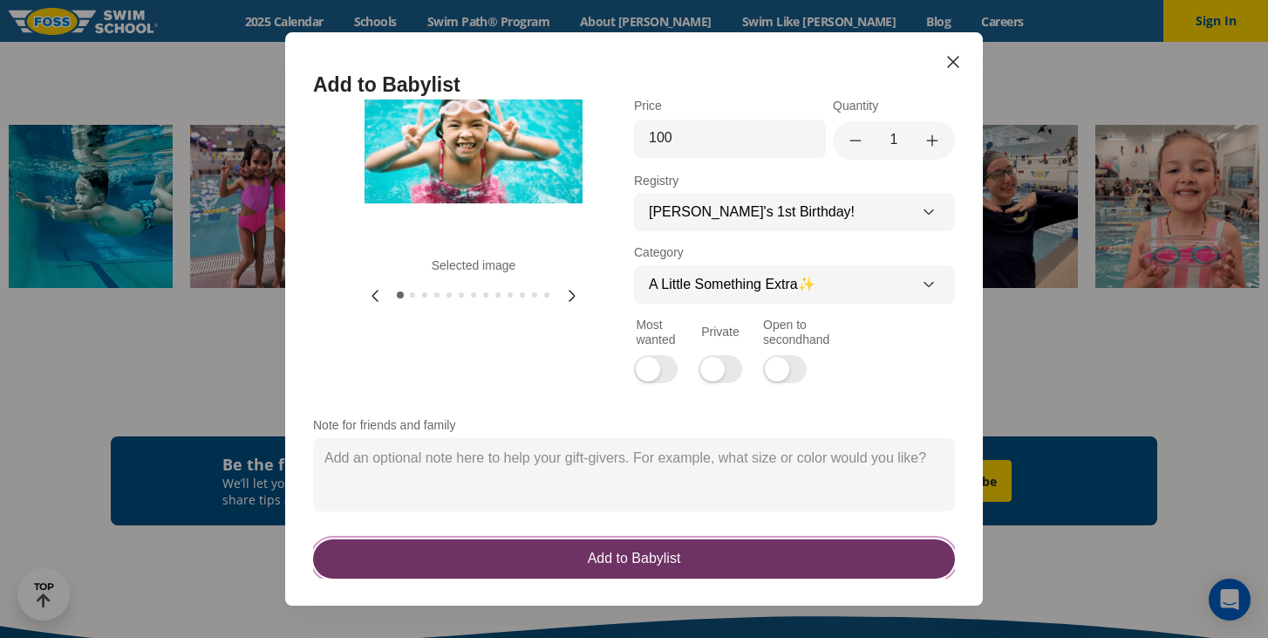
click at [595, 563] on div "Add to Babylist" at bounding box center [634, 559] width 93 height 18
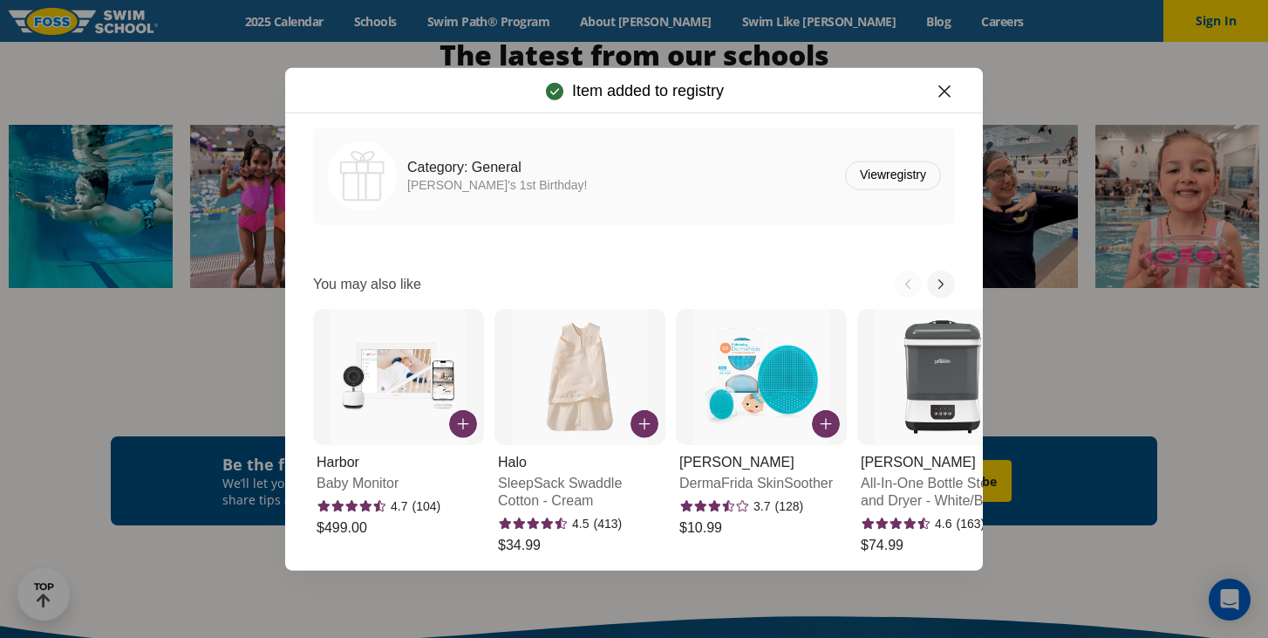
scroll to position [0, 0]
click at [947, 93] on icon "button" at bounding box center [945, 91] width 10 height 10
